Goal: Entertainment & Leisure: Consume media (video, audio)

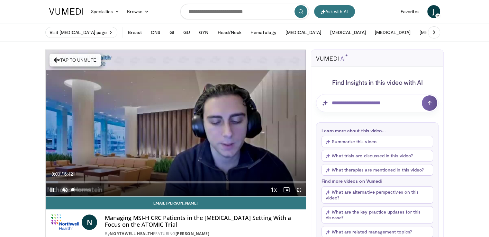
click at [66, 191] on span "Video Player" at bounding box center [64, 190] width 13 height 13
click at [287, 189] on span "Video Player" at bounding box center [286, 190] width 13 height 13
click at [300, 191] on span "Video Player" at bounding box center [299, 190] width 13 height 13
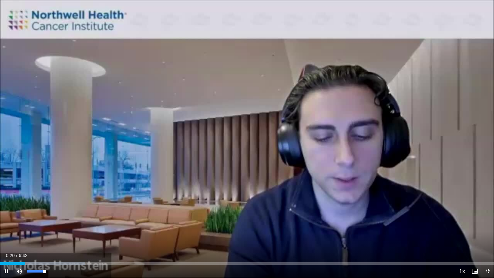
click at [18, 237] on span "Video Player" at bounding box center [19, 271] width 13 height 13
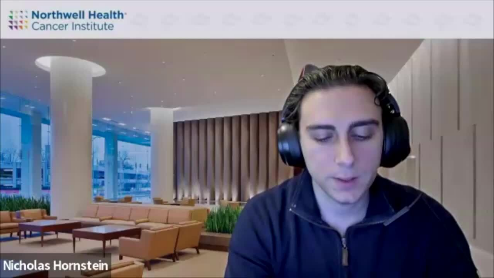
click at [18, 237] on div "10 seconds Tap to unmute" at bounding box center [247, 138] width 494 height 277
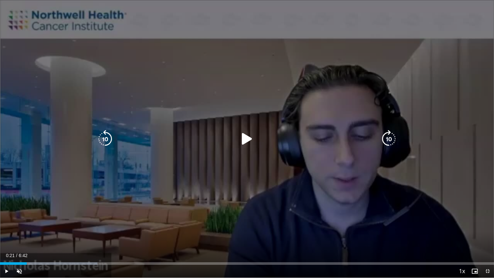
click at [211, 140] on div "Video Player" at bounding box center [247, 138] width 296 height 13
click at [244, 136] on icon "Video Player" at bounding box center [247, 139] width 18 height 18
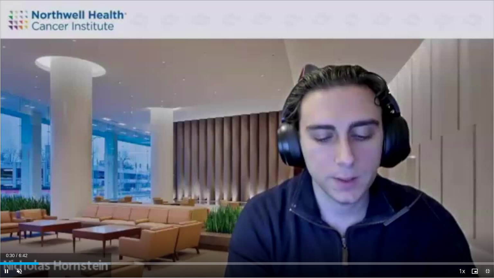
click at [487, 237] on span "Video Player" at bounding box center [487, 271] width 13 height 13
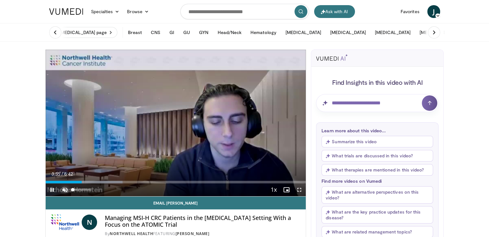
click at [66, 190] on span "Video Player" at bounding box center [64, 190] width 13 height 13
click at [300, 189] on span "Video Player" at bounding box center [299, 190] width 13 height 13
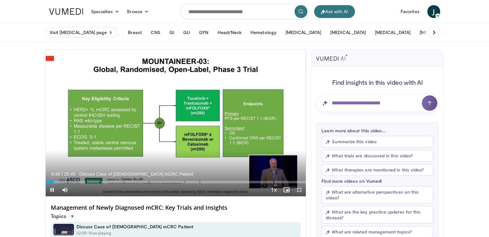
click at [301, 190] on span "Video Player" at bounding box center [299, 190] width 13 height 13
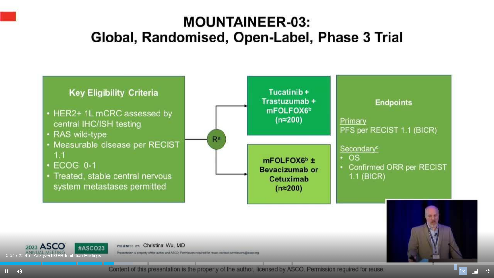
drag, startPoint x: 3, startPoint y: 270, endPoint x: 8, endPoint y: 270, distance: 4.8
click at [8, 237] on video-js "**********" at bounding box center [247, 139] width 494 height 278
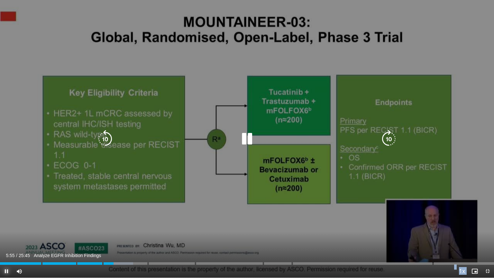
click at [8, 237] on span "Video Player" at bounding box center [6, 271] width 13 height 13
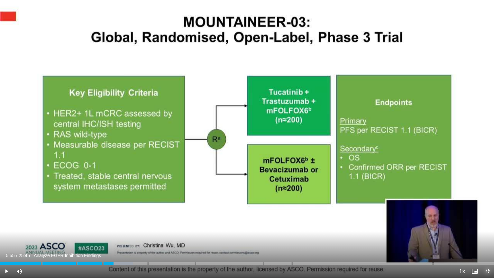
click at [486, 237] on span "Video Player" at bounding box center [487, 271] width 13 height 13
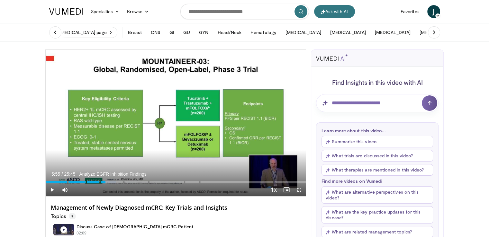
click at [51, 190] on span "Video Player" at bounding box center [52, 190] width 13 height 13
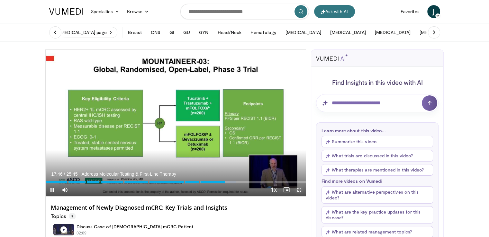
click at [298, 191] on span "Video Player" at bounding box center [299, 190] width 13 height 13
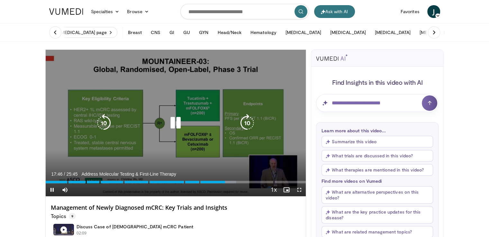
click at [298, 196] on div "10 seconds Tap to unmute" at bounding box center [176, 123] width 260 height 147
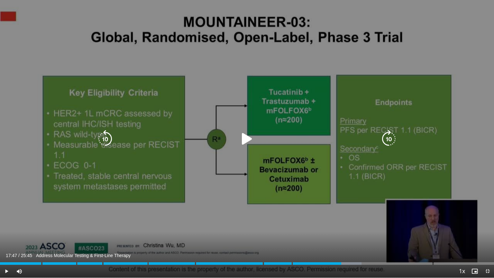
click at [298, 219] on div "10 seconds Tap to unmute" at bounding box center [247, 138] width 494 height 277
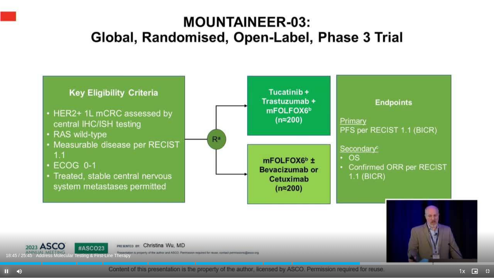
click at [7, 237] on span "Video Player" at bounding box center [6, 271] width 13 height 13
click at [6, 237] on span "Video Player" at bounding box center [6, 271] width 13 height 13
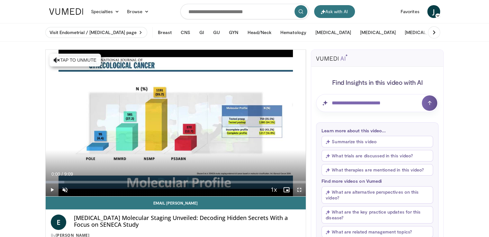
click at [298, 188] on span "Video Player" at bounding box center [299, 190] width 13 height 13
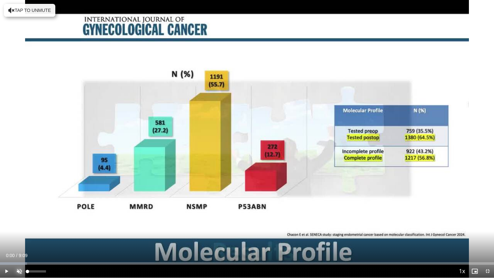
click at [18, 237] on span "Video Player" at bounding box center [19, 271] width 13 height 13
click at [5, 237] on span "Video Player" at bounding box center [6, 271] width 13 height 13
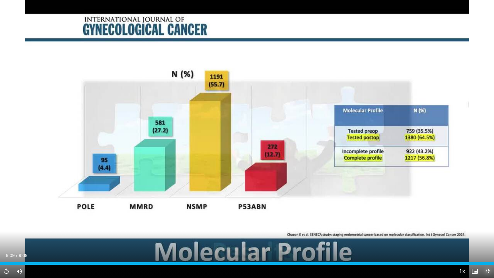
click at [487, 237] on span "Video Player" at bounding box center [487, 271] width 13 height 13
